Goal: Information Seeking & Learning: Learn about a topic

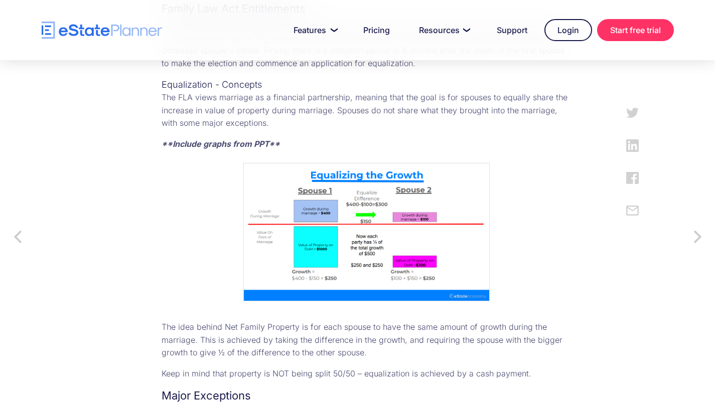
scroll to position [644, 0]
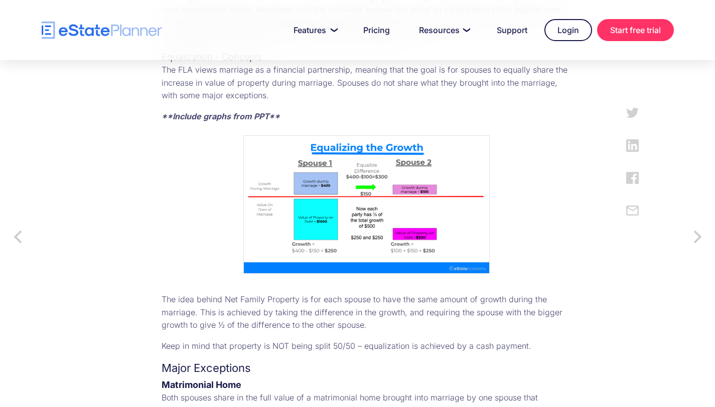
click at [346, 188] on img at bounding box center [366, 204] width 246 height 138
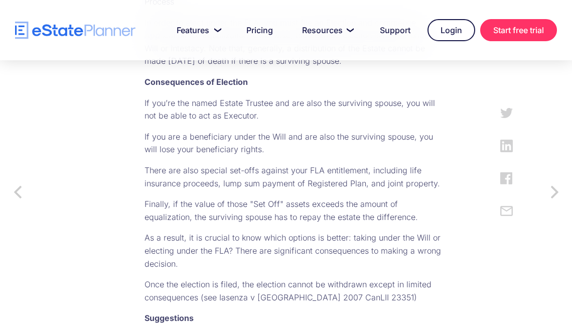
scroll to position [1686, 0]
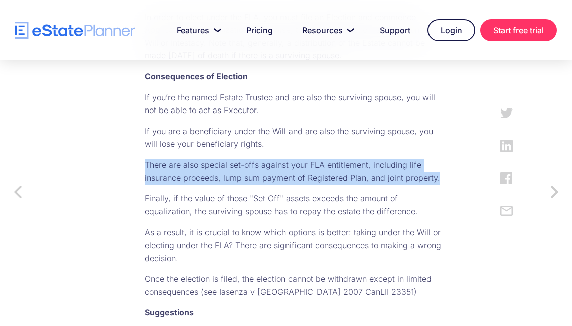
drag, startPoint x: 166, startPoint y: 195, endPoint x: 209, endPoint y: 223, distance: 51.1
copy p "There are also special set-offs against your FLA entitlement, including life in…"
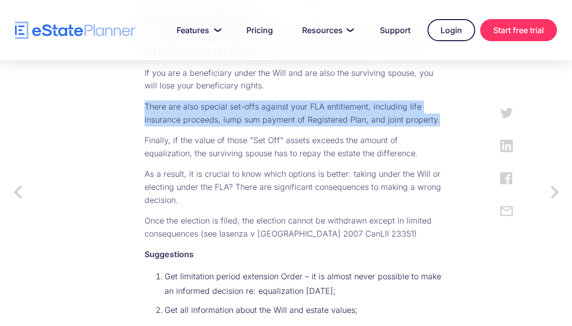
scroll to position [1745, 0]
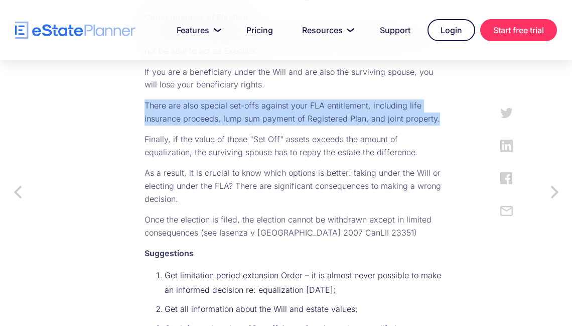
click at [268, 125] on p "There are also special set-offs against your FLA entitlement, including life in…" at bounding box center [294, 112] width 301 height 26
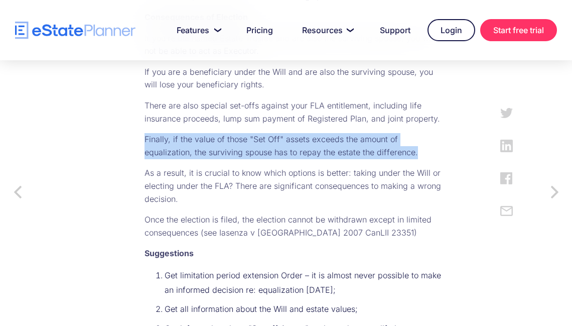
drag, startPoint x: 166, startPoint y: 181, endPoint x: 445, endPoint y: 195, distance: 279.7
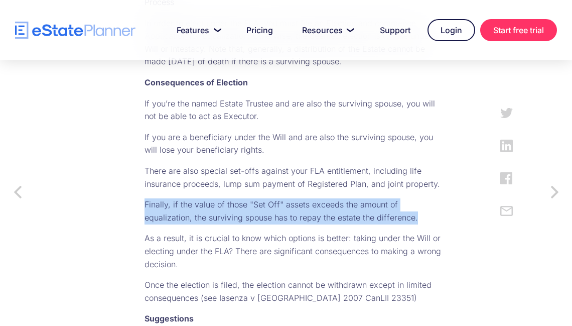
scroll to position [1707, 0]
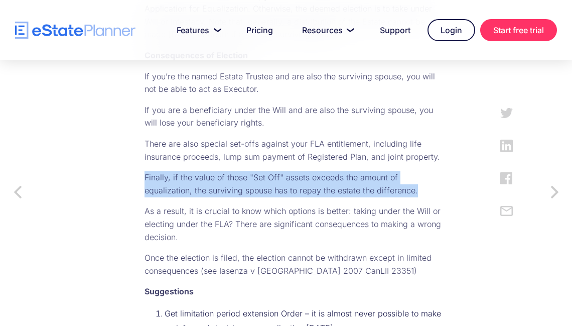
click at [279, 197] on p "Finally, if the value of those "Set Off" assets exceeds the amount of equalizat…" at bounding box center [294, 184] width 301 height 26
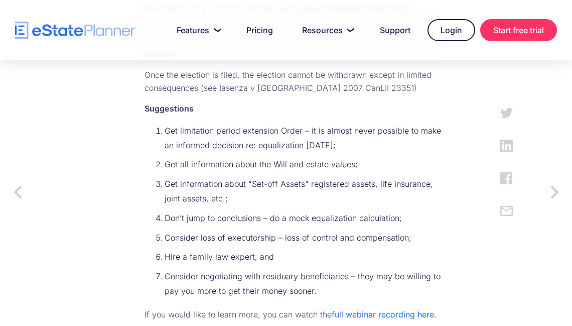
scroll to position [1921, 0]
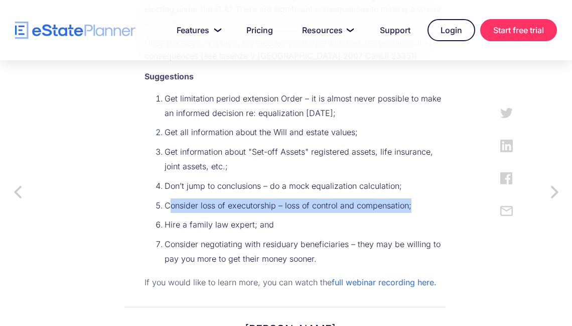
drag, startPoint x: 192, startPoint y: 246, endPoint x: 434, endPoint y: 250, distance: 242.8
click at [434, 213] on li "Consider loss of executorship – loss of control and compensation;" at bounding box center [305, 205] width 281 height 15
copy li "onsider loss of executorship – loss of control and compensation;"
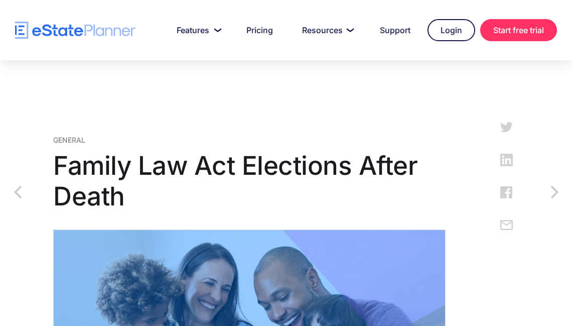
scroll to position [0, 0]
